Goal: Complete application form: Complete application form

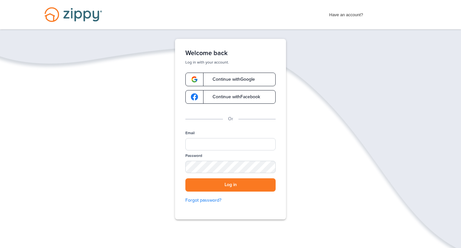
click at [244, 77] on span "Continue with Google" at bounding box center [230, 79] width 49 height 5
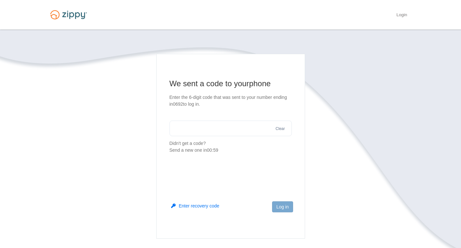
click at [227, 130] on input "text" at bounding box center [231, 128] width 122 height 16
type input "******"
click at [283, 204] on button "Log in" at bounding box center [282, 206] width 21 height 11
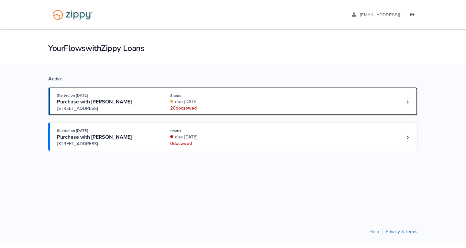
click at [204, 101] on div "due today" at bounding box center [213, 101] width 86 height 6
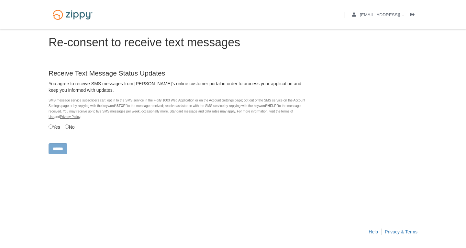
click at [57, 127] on label "Yes" at bounding box center [55, 126] width 12 height 7
click at [62, 147] on input "******" at bounding box center [58, 148] width 19 height 11
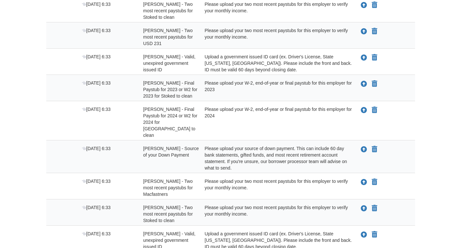
scroll to position [432, 0]
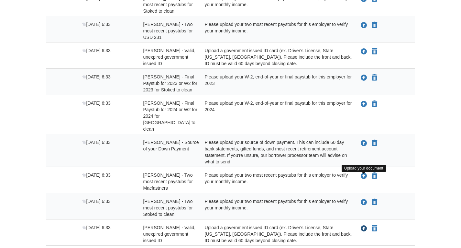
click at [364, 225] on icon "Upload Kelvin Moseley - Valid, unexpired government issued ID" at bounding box center [364, 228] width 6 height 6
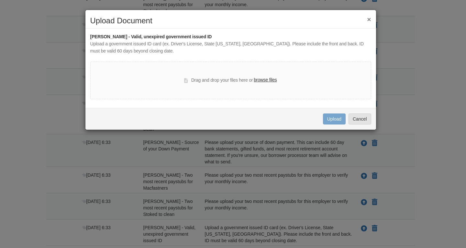
click at [261, 80] on label "browse files" at bounding box center [265, 79] width 23 height 7
click at [0, 0] on input "browse files" at bounding box center [0, 0] width 0 height 0
click at [371, 19] on button "×" at bounding box center [369, 19] width 4 height 7
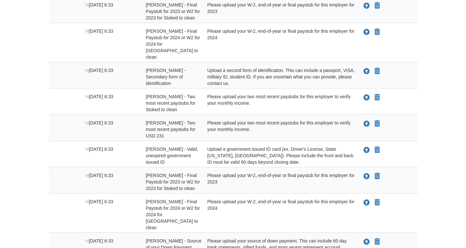
scroll to position [333, 0]
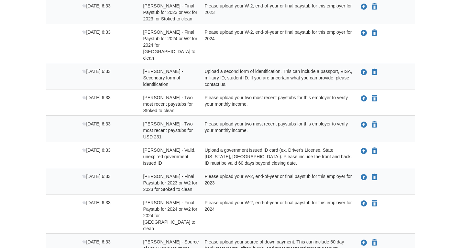
click at [226, 147] on div "Upload a government issued ID card (ex. Driver's License, State ID, Passport). …" at bounding box center [277, 156] width 154 height 19
click at [364, 148] on icon "Upload Kayla Moseley - Valid, unexpired government issued ID" at bounding box center [364, 151] width 6 height 6
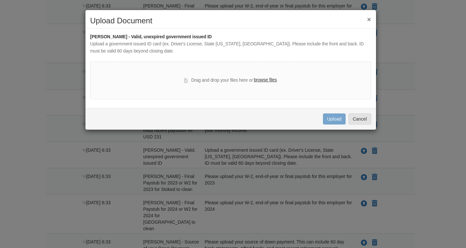
click at [263, 82] on label "browse files" at bounding box center [265, 79] width 23 height 7
click at [0, 0] on input "browse files" at bounding box center [0, 0] width 0 height 0
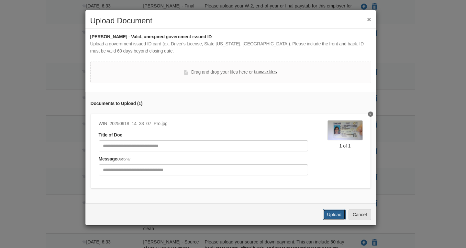
click at [335, 216] on button "Upload" at bounding box center [334, 214] width 23 height 11
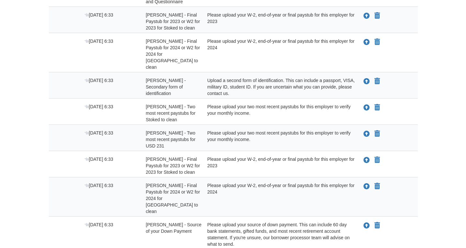
scroll to position [323, 0]
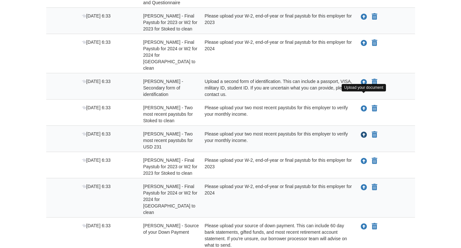
click at [365, 132] on icon "Upload Kayla Moseley - Two most recent paystubs for USD 231" at bounding box center [364, 135] width 6 height 6
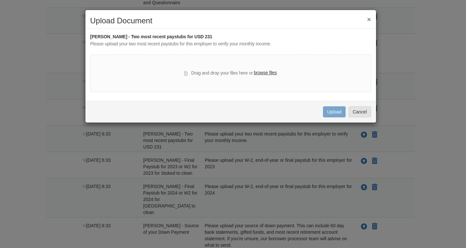
click at [267, 74] on label "browse files" at bounding box center [265, 72] width 23 height 7
click at [0, 0] on input "browse files" at bounding box center [0, 0] width 0 height 0
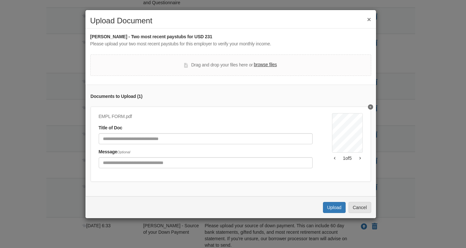
click at [370, 106] on icon "Delete undefined" at bounding box center [371, 107] width 2 height 3
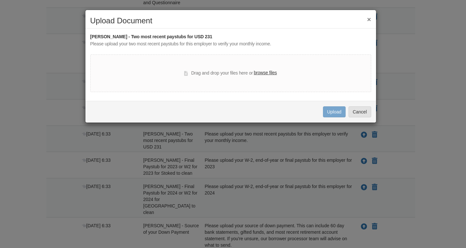
click at [265, 72] on label "browse files" at bounding box center [265, 72] width 23 height 7
click at [0, 0] on input "browse files" at bounding box center [0, 0] width 0 height 0
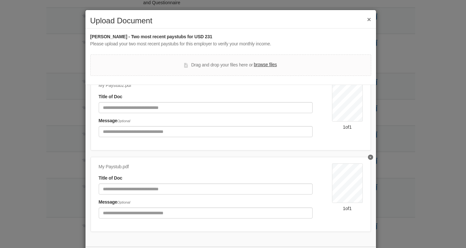
scroll to position [30, 0]
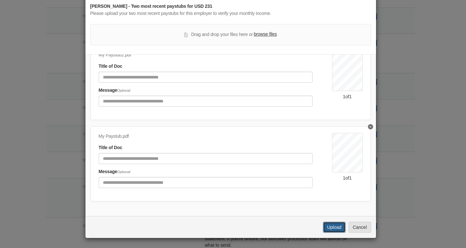
click at [329, 224] on button "Upload" at bounding box center [334, 226] width 23 height 11
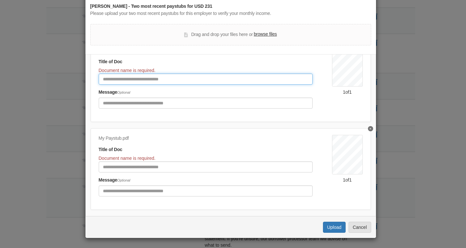
click at [181, 77] on input "Document Title" at bounding box center [206, 79] width 214 height 11
type input "*******"
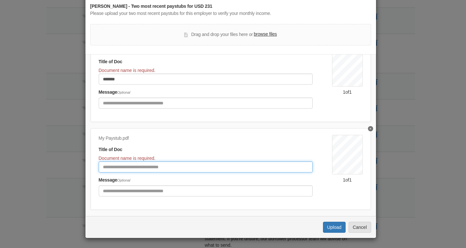
click at [163, 166] on input "Document Title" at bounding box center [206, 166] width 214 height 11
type input "*******"
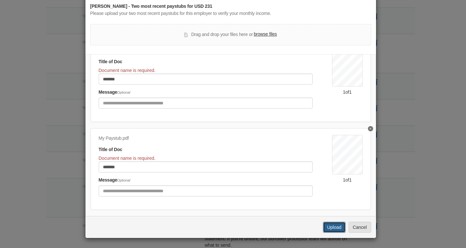
click at [337, 222] on button "Upload" at bounding box center [334, 226] width 23 height 11
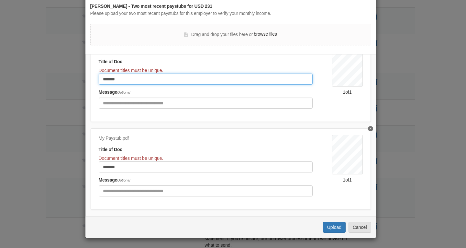
click at [147, 76] on input "*******" at bounding box center [206, 79] width 214 height 11
type input "********"
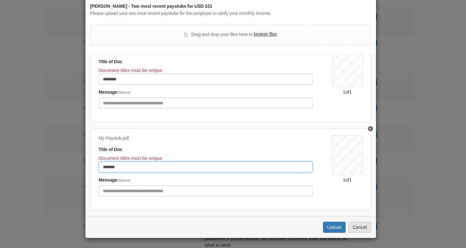
click at [142, 168] on input "*******" at bounding box center [206, 166] width 214 height 11
type input "********"
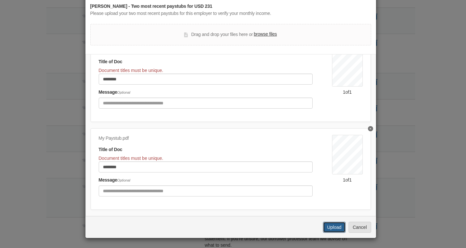
click at [334, 227] on button "Upload" at bounding box center [334, 226] width 23 height 11
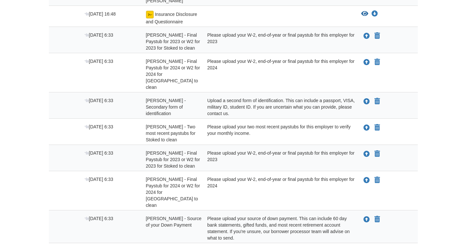
scroll to position [303, 0]
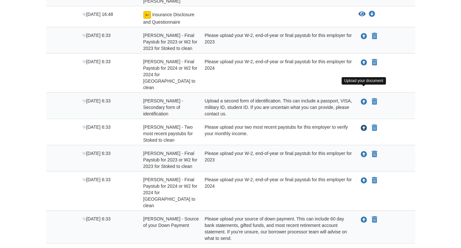
click at [364, 125] on icon "Upload Kayla Moseley - Two most recent paystubs for Stoked to clean" at bounding box center [364, 128] width 6 height 6
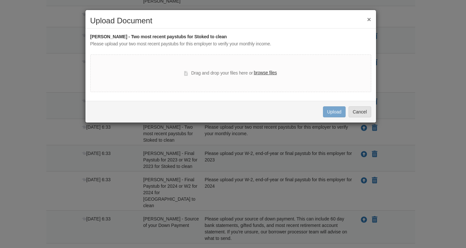
click at [263, 72] on label "browse files" at bounding box center [265, 72] width 23 height 7
click at [0, 0] on input "browse files" at bounding box center [0, 0] width 0 height 0
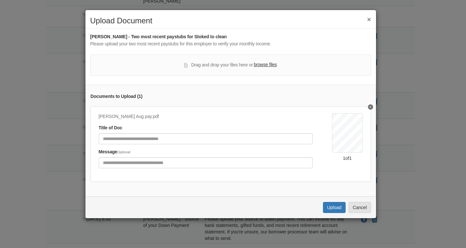
click at [267, 66] on label "browse files" at bounding box center [265, 64] width 23 height 7
click at [0, 0] on input "browse files" at bounding box center [0, 0] width 0 height 0
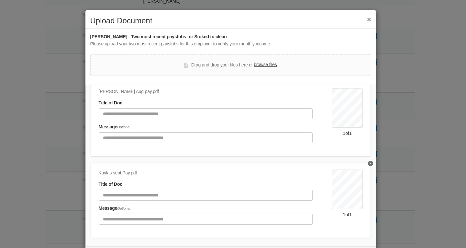
scroll to position [25, 0]
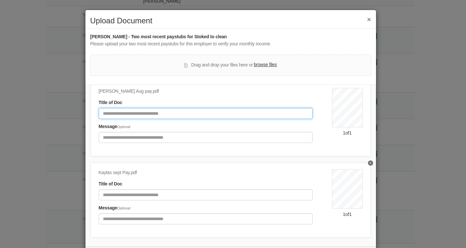
click at [239, 113] on input "Document Title" at bounding box center [206, 113] width 214 height 11
type input "****"
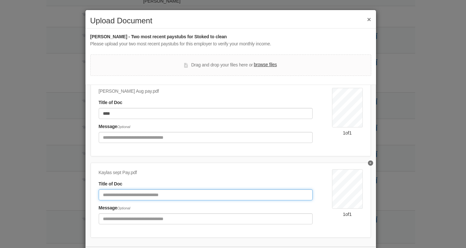
click at [193, 191] on input "Document Title" at bounding box center [206, 194] width 214 height 11
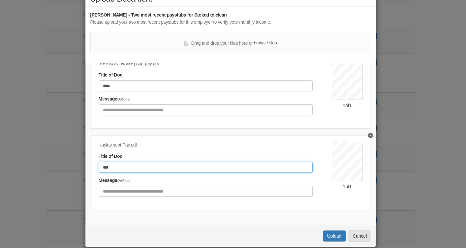
scroll to position [30, 0]
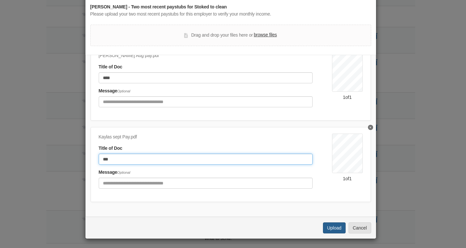
type input "***"
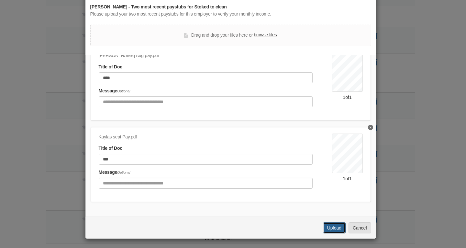
click at [331, 225] on button "Upload" at bounding box center [334, 227] width 23 height 11
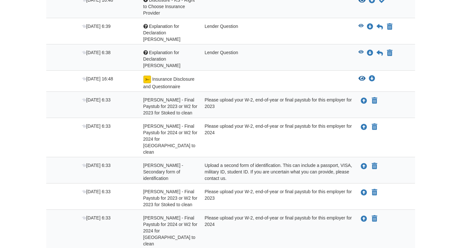
scroll to position [239, 0]
click at [227, 123] on div "Please upload your W-2, end-of-year or final paystub for this employer for 2024" at bounding box center [277, 139] width 154 height 32
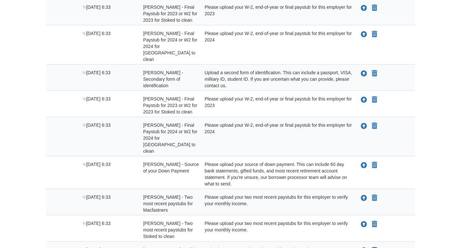
scroll to position [332, 0]
click at [377, 122] on icon "Declare Kelvin Moseley - Final Paystub for 2024 or W2 for 2024 for Stoked to cl…" at bounding box center [375, 125] width 6 height 6
type input "**********"
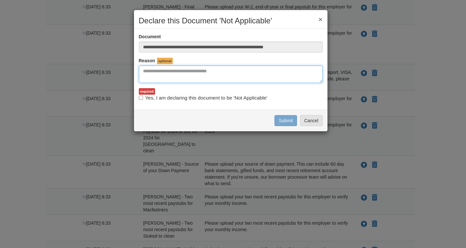
click at [215, 68] on textarea "Reasons Why" at bounding box center [231, 73] width 184 height 17
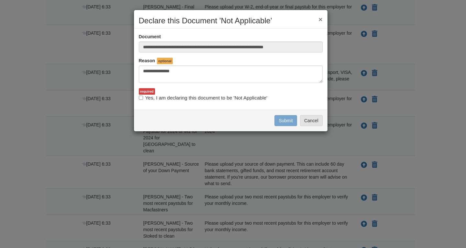
click at [201, 99] on label "Yes, I am declaring this document to be 'Not Applicable'" at bounding box center [203, 97] width 129 height 7
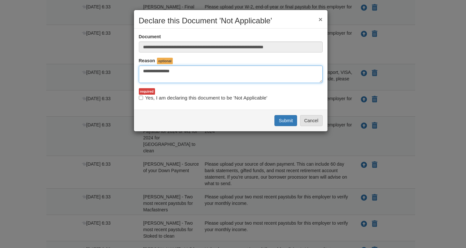
click at [213, 73] on textarea "**********" at bounding box center [231, 73] width 184 height 17
click at [179, 71] on textarea "**********" at bounding box center [231, 73] width 184 height 17
type textarea "**********"
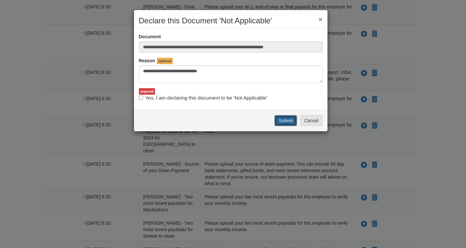
click at [287, 119] on button "Submit" at bounding box center [286, 120] width 23 height 11
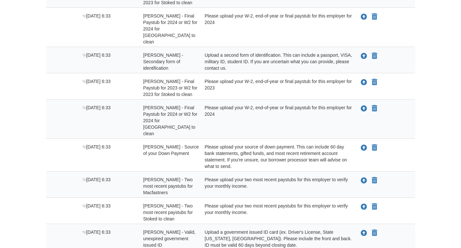
scroll to position [354, 0]
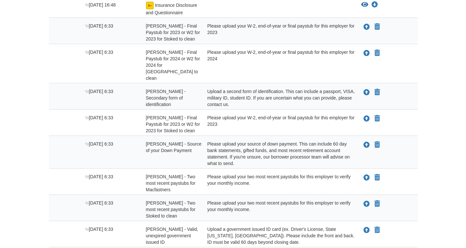
scroll to position [327, 0]
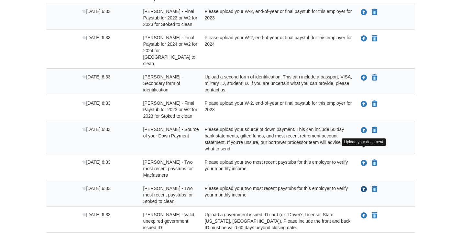
click at [363, 186] on icon "Upload Kelvin Moseley - Two most recent paystubs for Stoked to clean" at bounding box center [364, 189] width 6 height 6
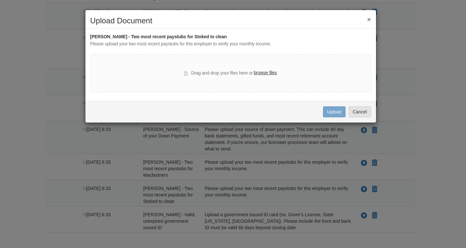
click at [265, 74] on label "browse files" at bounding box center [265, 72] width 23 height 7
click at [0, 0] on input "browse files" at bounding box center [0, 0] width 0 height 0
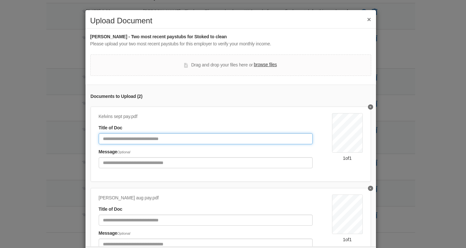
click at [185, 138] on input "Document Title" at bounding box center [206, 138] width 214 height 11
type input "*******"
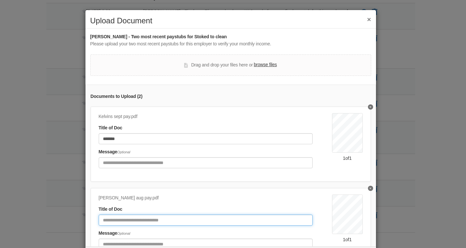
click at [136, 220] on input "Document Title" at bounding box center [206, 219] width 214 height 11
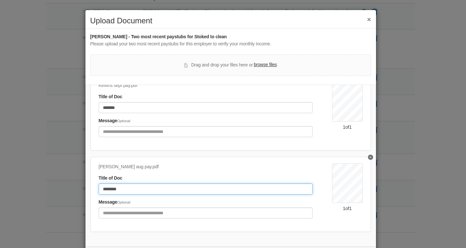
scroll to position [30, 0]
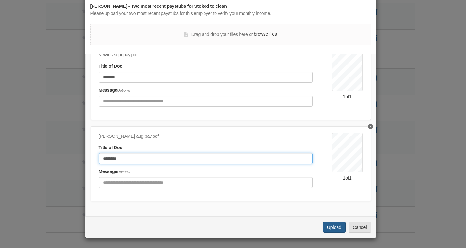
type input "********"
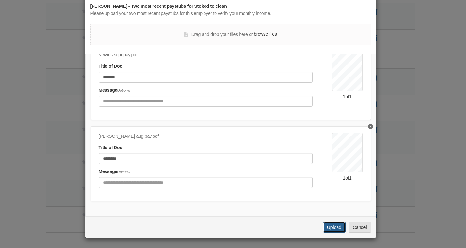
click at [336, 223] on button "Upload" at bounding box center [334, 226] width 23 height 11
click at [269, 145] on div "Title of Doc ********" at bounding box center [206, 154] width 214 height 20
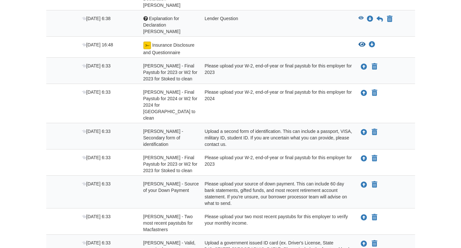
scroll to position [273, 0]
click at [376, 64] on icon "Declare Kayla Moseley - Final Paystub for 2023 or W2 for 2023 for Stoked to cle…" at bounding box center [375, 67] width 6 height 6
type input "**********"
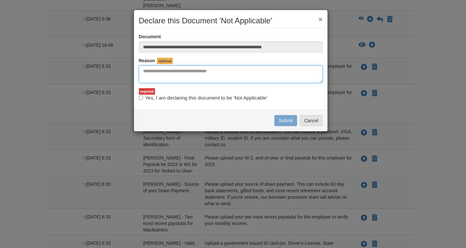
click at [236, 73] on textarea "Reasons Why" at bounding box center [231, 73] width 184 height 17
type textarea "**********"
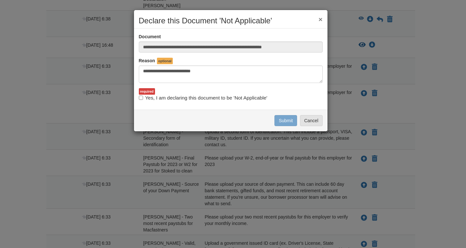
click at [211, 97] on label "Yes, I am declaring this document to be 'Not Applicable'" at bounding box center [203, 97] width 129 height 7
click at [283, 116] on button "Submit" at bounding box center [286, 120] width 23 height 11
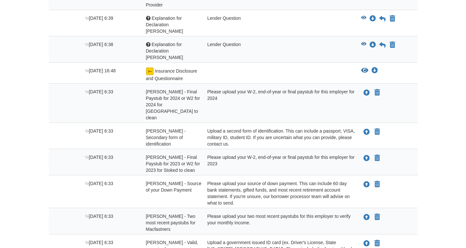
scroll to position [247, 0]
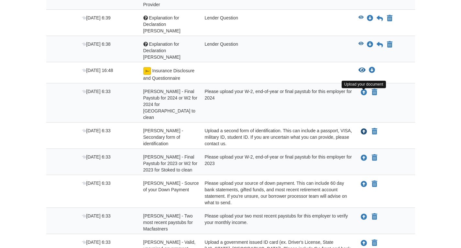
click at [364, 129] on icon "Upload Kayla Moseley - Secondary form of identification" at bounding box center [364, 132] width 6 height 6
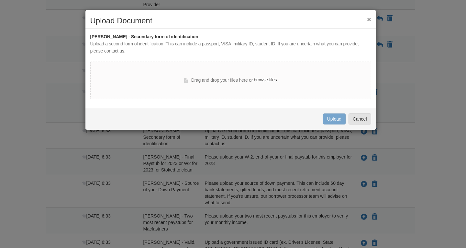
click at [268, 80] on label "browse files" at bounding box center [265, 79] width 23 height 7
click at [0, 0] on input "browse files" at bounding box center [0, 0] width 0 height 0
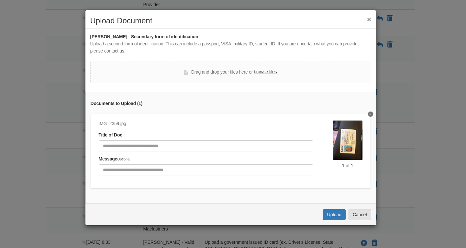
click at [370, 114] on icon "Delete undefined" at bounding box center [371, 114] width 2 height 2
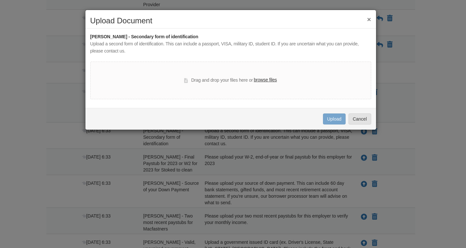
click at [262, 81] on label "browse files" at bounding box center [265, 79] width 23 height 7
click at [0, 0] on input "browse files" at bounding box center [0, 0] width 0 height 0
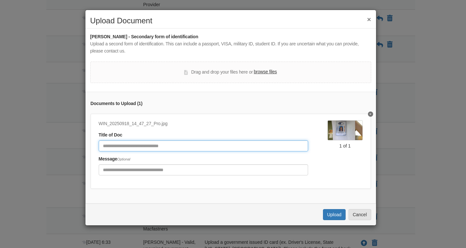
click at [189, 146] on input "Document Title" at bounding box center [204, 145] width 210 height 11
type input "**"
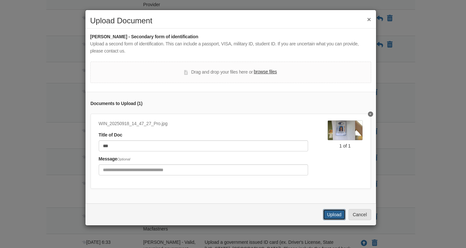
click at [338, 219] on button "Upload" at bounding box center [334, 214] width 23 height 11
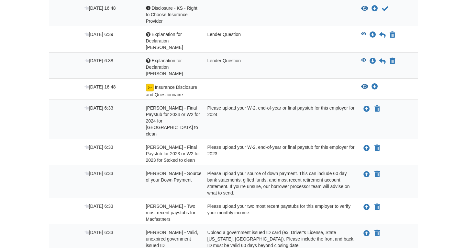
scroll to position [231, 0]
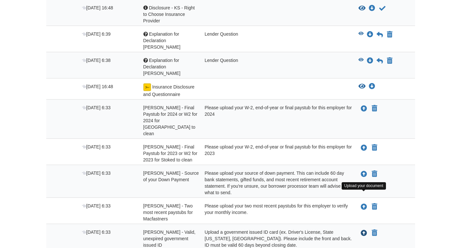
click at [365, 230] on icon "Upload Kelvin Moseley - Valid, unexpired government issued ID" at bounding box center [364, 233] width 6 height 6
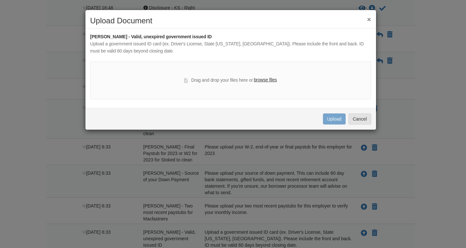
click at [267, 81] on label "browse files" at bounding box center [265, 79] width 23 height 7
click at [0, 0] on input "browse files" at bounding box center [0, 0] width 0 height 0
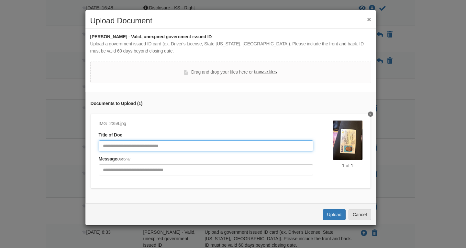
click at [289, 144] on input "Document Title" at bounding box center [206, 145] width 215 height 11
type input "**"
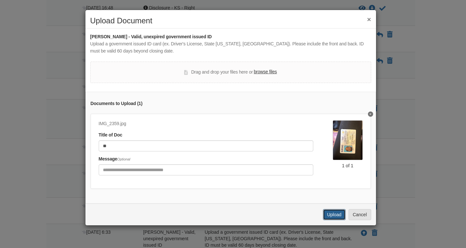
click at [332, 215] on button "Upload" at bounding box center [334, 214] width 23 height 11
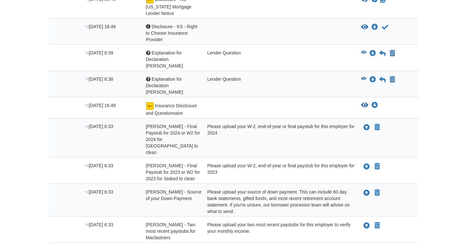
scroll to position [222, 0]
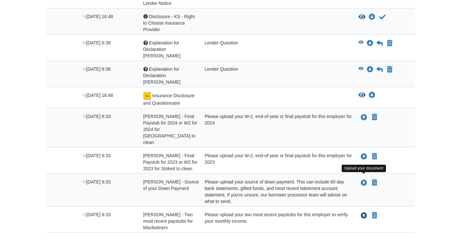
click at [364, 212] on icon "Upload Kelvin Moseley - Two most recent paystubs for Macfastners" at bounding box center [364, 215] width 6 height 6
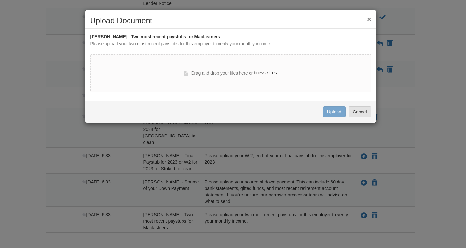
click at [273, 72] on label "browse files" at bounding box center [265, 72] width 23 height 7
click at [0, 0] on input "browse files" at bounding box center [0, 0] width 0 height 0
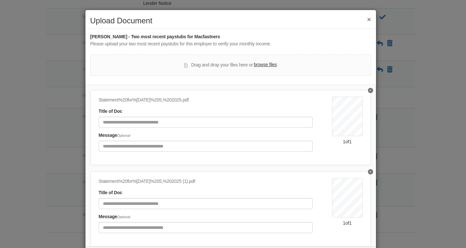
scroll to position [17, 0]
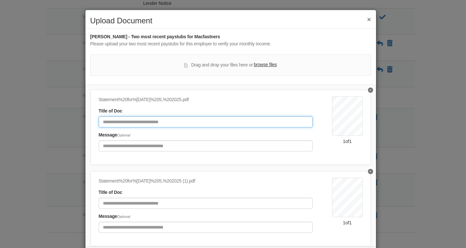
click at [251, 121] on input "Document Title" at bounding box center [206, 121] width 214 height 11
type input "*****"
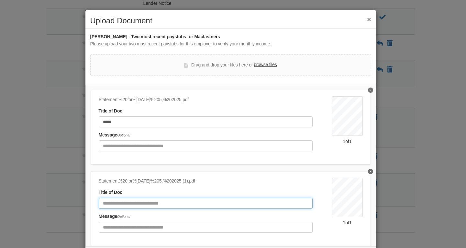
click at [197, 199] on input "Document Title" at bounding box center [206, 203] width 214 height 11
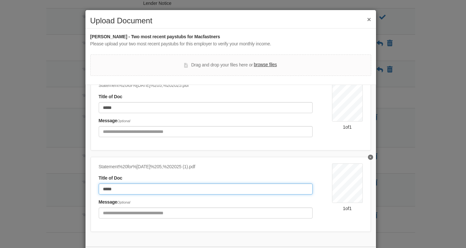
scroll to position [30, 0]
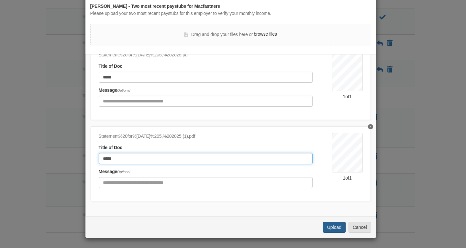
type input "*****"
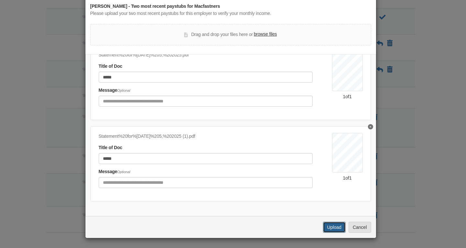
click at [334, 228] on button "Upload" at bounding box center [334, 226] width 23 height 11
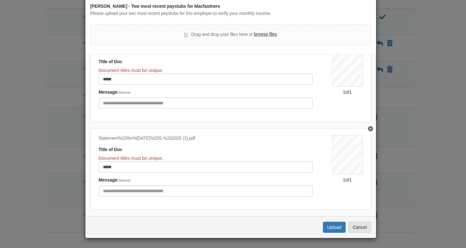
click at [229, 91] on div "Message Optional" at bounding box center [206, 99] width 214 height 20
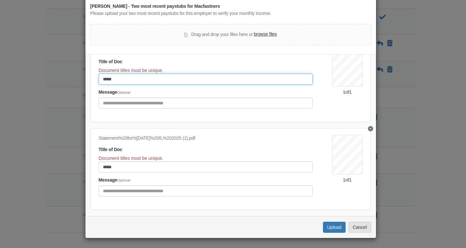
click at [221, 77] on input "*****" at bounding box center [206, 79] width 214 height 11
type input "******"
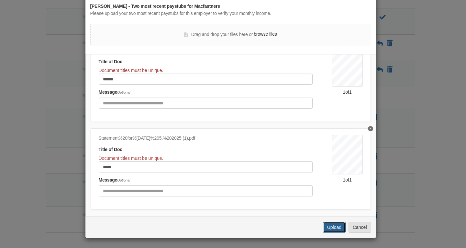
click at [333, 227] on button "Upload" at bounding box center [334, 226] width 23 height 11
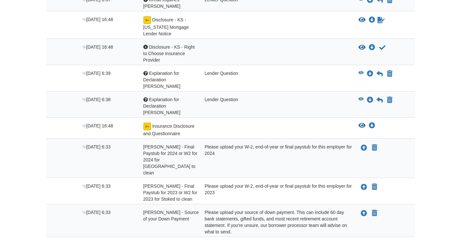
scroll to position [196, 0]
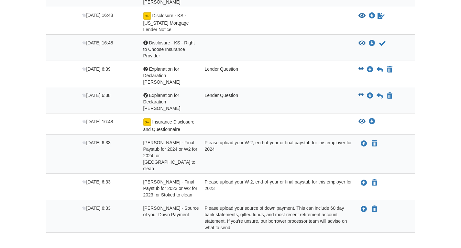
click at [216, 178] on div "Please upload your W-2, end-of-year or final paystub for this employer for 2023" at bounding box center [277, 187] width 154 height 19
click at [363, 206] on icon "Upload Kelvin Moseley - Source of your Down Payment" at bounding box center [364, 209] width 6 height 6
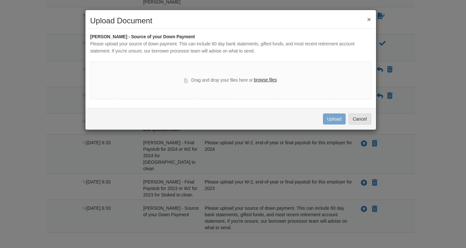
click at [370, 17] on button "×" at bounding box center [369, 19] width 4 height 7
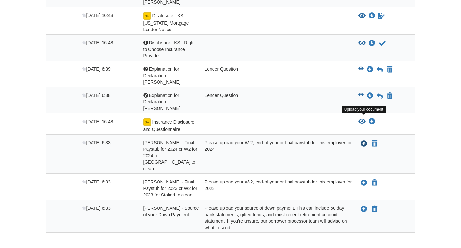
click at [363, 141] on icon "Upload Kayla Moseley - Final Paystub for 2024 or W2 for 2024 for Stoked to clean" at bounding box center [364, 144] width 6 height 6
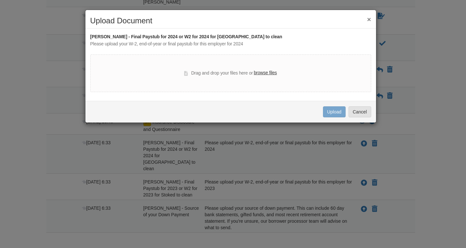
click at [266, 74] on label "browse files" at bounding box center [265, 72] width 23 height 7
click at [0, 0] on input "browse files" at bounding box center [0, 0] width 0 height 0
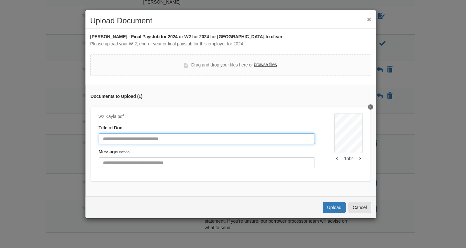
click at [174, 143] on input "Document Title" at bounding box center [207, 138] width 216 height 11
type input "**"
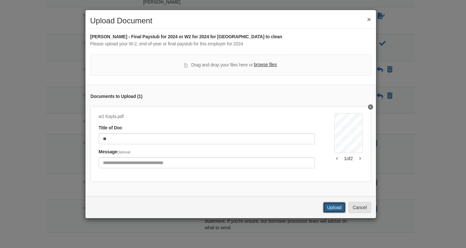
click at [337, 211] on button "Upload" at bounding box center [334, 207] width 23 height 11
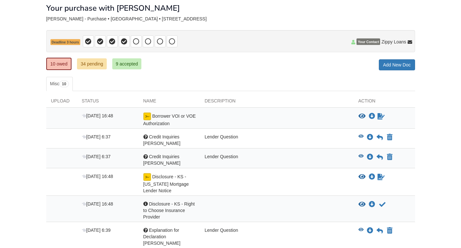
scroll to position [35, 0]
click at [95, 62] on link "34 pending" at bounding box center [91, 64] width 29 height 11
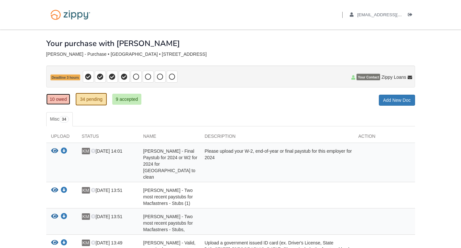
click at [58, 99] on link "10 owed" at bounding box center [58, 99] width 24 height 11
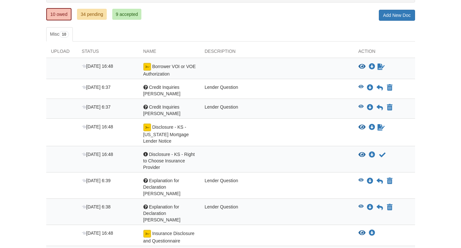
scroll to position [83, 0]
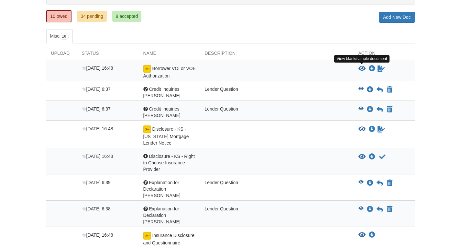
click at [363, 68] on icon "View Borrower VOI or VOE Authorization" at bounding box center [362, 68] width 7 height 6
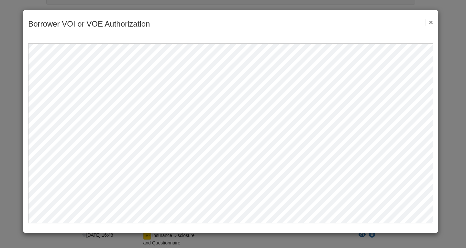
click at [431, 20] on button "×" at bounding box center [429, 22] width 7 height 7
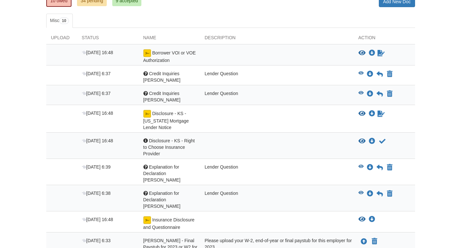
scroll to position [98, 0]
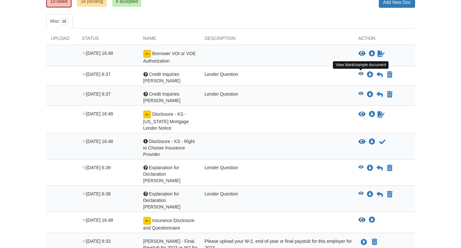
click at [360, 74] on icon "View Credit Inquiries Kayla" at bounding box center [361, 74] width 5 height 5
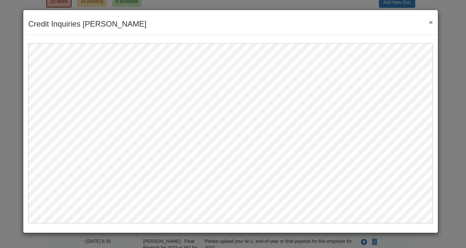
click at [431, 22] on button "×" at bounding box center [429, 22] width 7 height 7
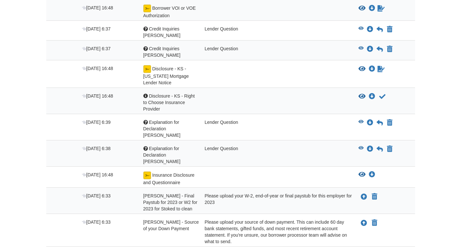
scroll to position [143, 0]
click at [362, 66] on icon "View Disclosure - KS - Kansas Mortgage Lender Notice" at bounding box center [362, 69] width 7 height 6
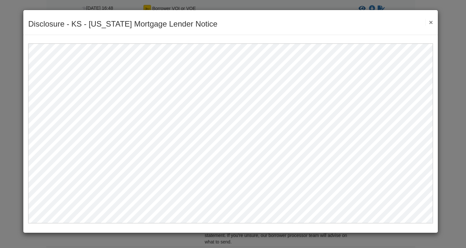
click at [430, 21] on button "×" at bounding box center [429, 22] width 7 height 7
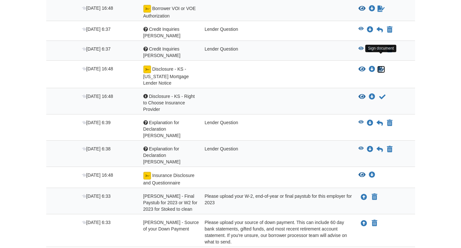
click at [379, 66] on icon "Sign Form" at bounding box center [381, 69] width 7 height 6
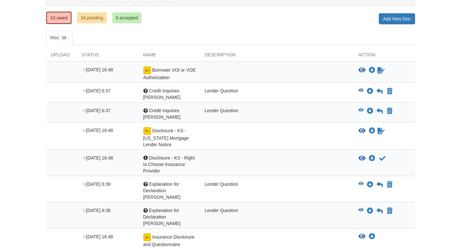
scroll to position [83, 0]
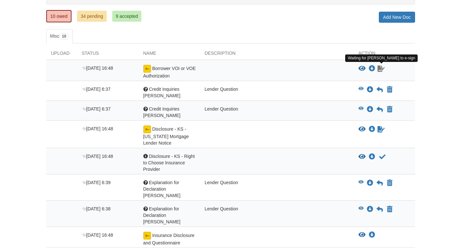
click at [383, 69] on icon "Waiting for your co-borrower to e-sign" at bounding box center [381, 68] width 7 height 6
click at [381, 67] on icon "Waiting for your co-borrower to e-sign" at bounding box center [381, 68] width 7 height 6
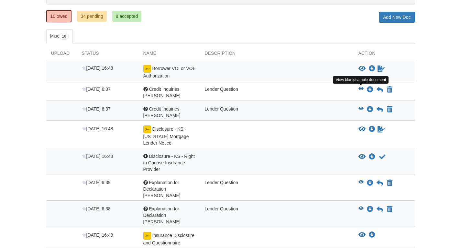
click at [362, 87] on icon "View Credit Inquiries Kayla" at bounding box center [361, 88] width 5 height 5
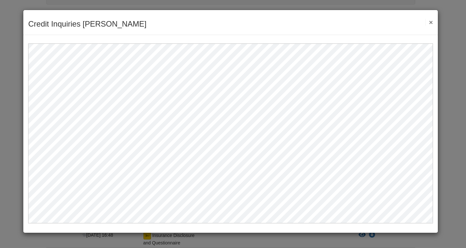
click at [430, 22] on button "×" at bounding box center [429, 22] width 7 height 7
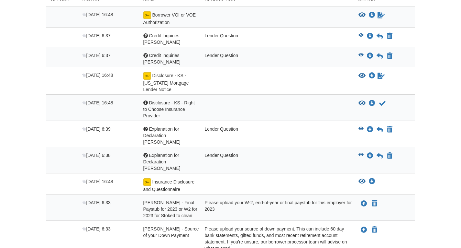
scroll to position [137, 0]
click at [384, 100] on icon "Acknowledge receipt of document" at bounding box center [383, 103] width 6 height 6
click at [381, 100] on icon "Acknowledge receipt of document" at bounding box center [383, 103] width 6 height 6
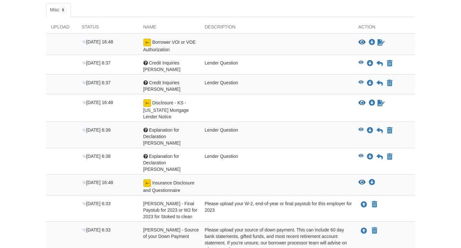
scroll to position [144, 0]
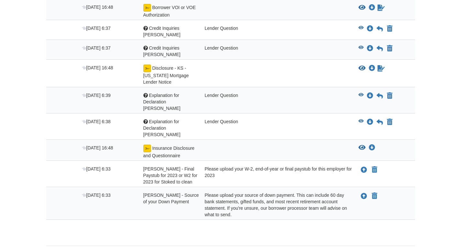
click at [216, 165] on div "Please upload your W-2, end-of-year or final paystub for this employer for 2023" at bounding box center [277, 174] width 154 height 19
click at [444, 222] on body "Back to My Flows [EMAIL_ADDRESS][DOMAIN_NAME] Logout ×" at bounding box center [230, 63] width 461 height 415
